Goal: Transaction & Acquisition: Purchase product/service

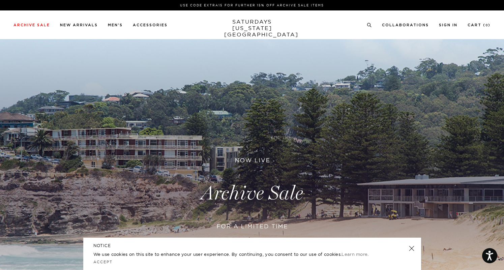
scroll to position [50, 0]
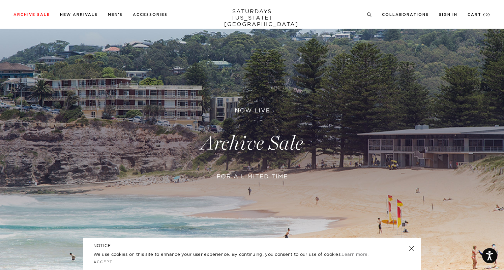
click at [250, 140] on link at bounding box center [252, 143] width 504 height 309
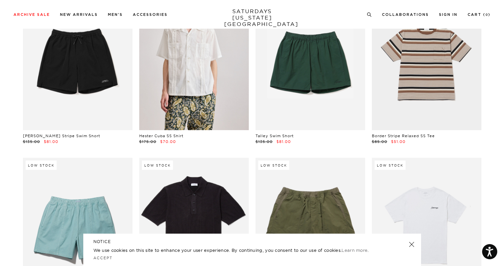
scroll to position [1229, 2]
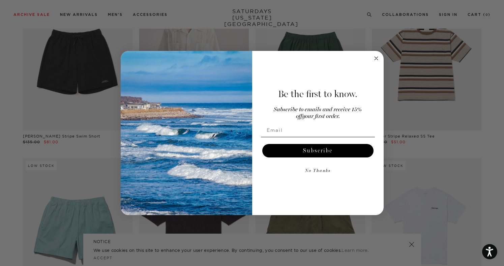
click at [375, 59] on icon "Close dialog" at bounding box center [376, 58] width 3 height 3
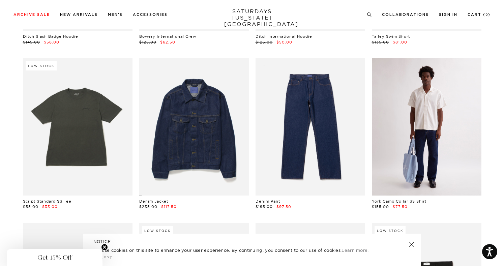
scroll to position [2811, 4]
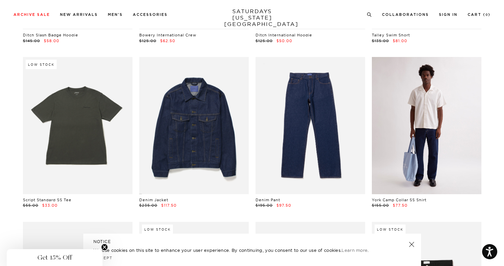
click at [439, 172] on link at bounding box center [427, 125] width 110 height 137
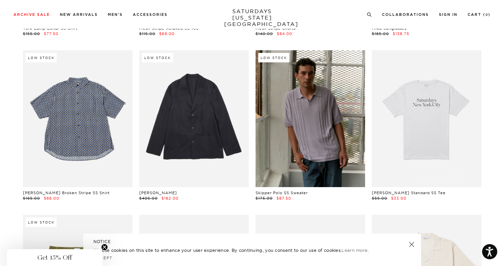
scroll to position [3679, 4]
